Goal: Check status: Check status

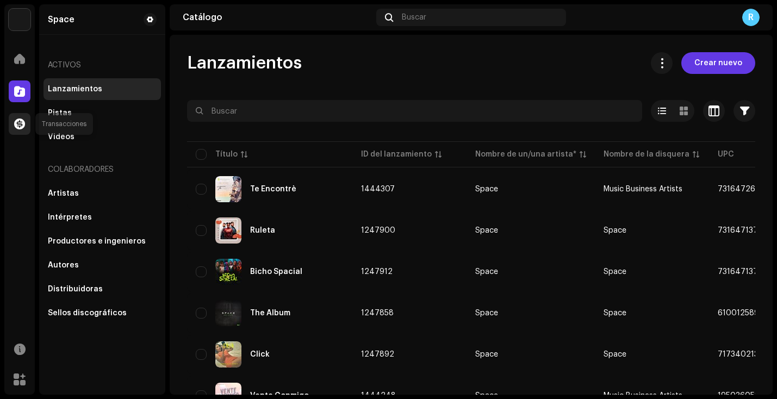
click at [20, 127] on span at bounding box center [19, 124] width 11 height 9
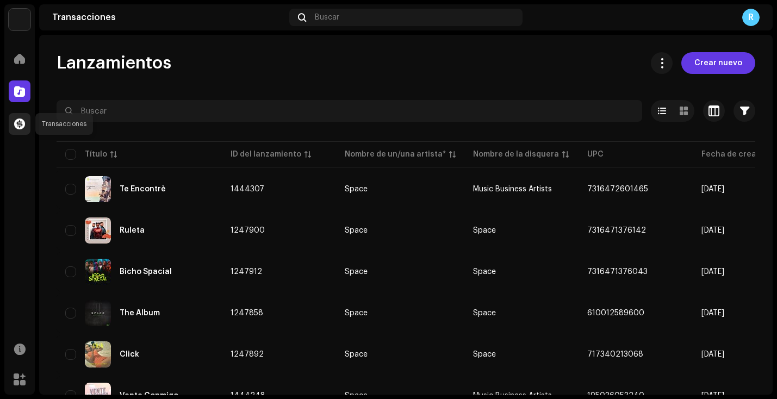
click at [19, 122] on span at bounding box center [19, 124] width 11 height 9
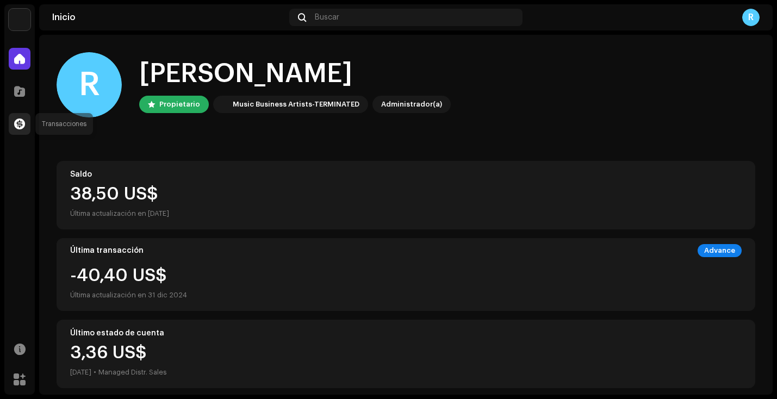
click at [18, 127] on span at bounding box center [19, 124] width 11 height 9
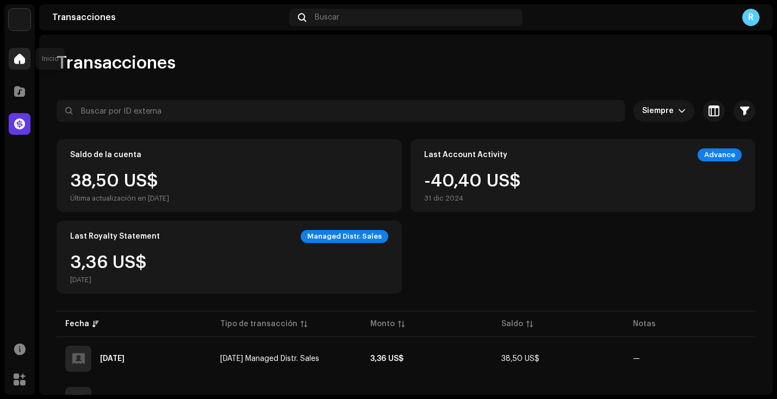
click at [18, 60] on span at bounding box center [19, 58] width 11 height 9
